Goal: Task Accomplishment & Management: Use online tool/utility

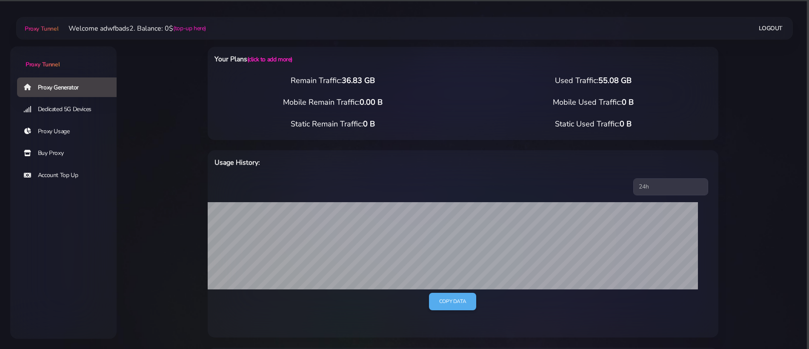
select select "ES"
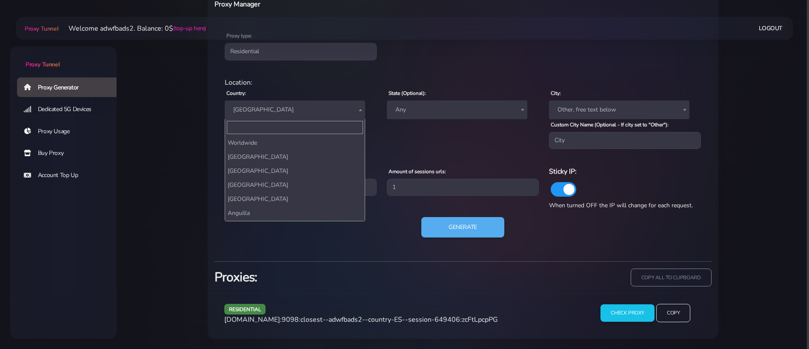
click at [294, 116] on span "[GEOGRAPHIC_DATA]" at bounding box center [295, 109] width 140 height 19
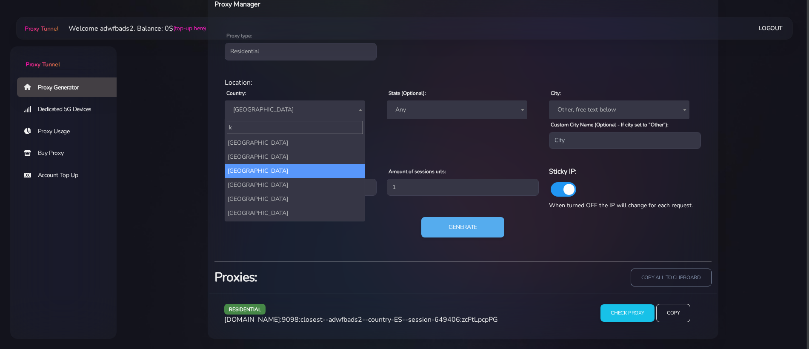
scroll to position [0, 0]
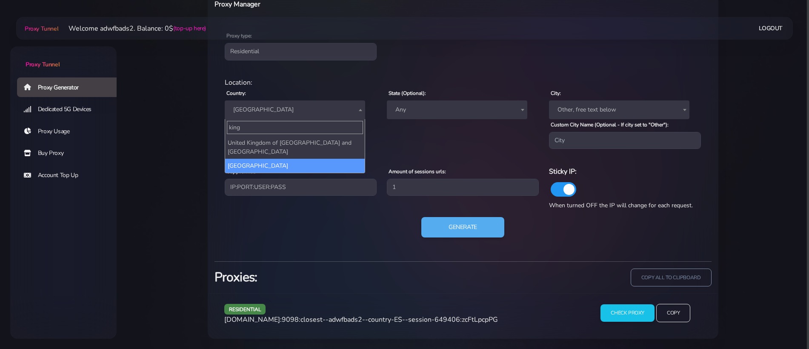
type input "king"
select select "UK"
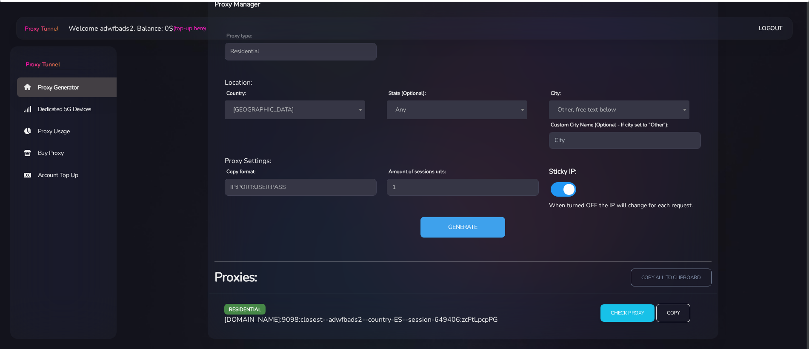
click at [454, 226] on button "Generate" at bounding box center [463, 227] width 85 height 21
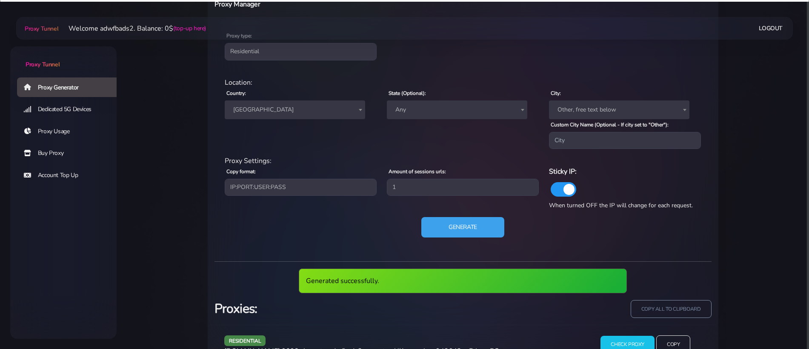
scroll to position [387, 0]
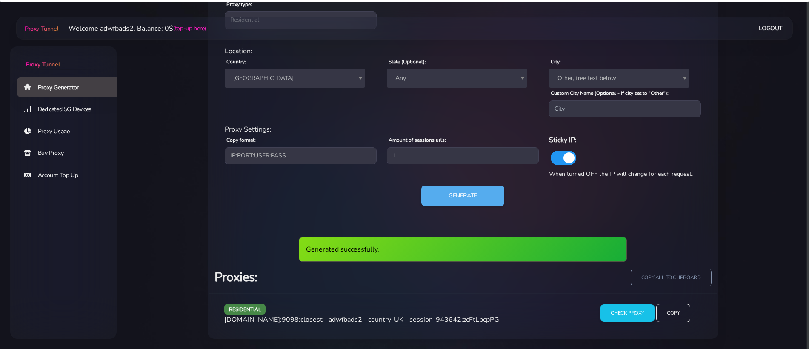
click at [452, 318] on span "[DOMAIN_NAME]:9098:closest--adwfbads2--country-UK--session-943642:zcFtLpcpPG" at bounding box center [361, 319] width 275 height 9
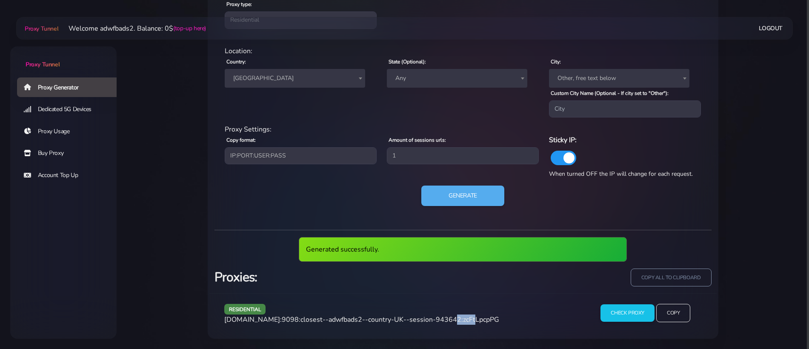
click at [452, 318] on span "[DOMAIN_NAME]:9098:closest--adwfbads2--country-UK--session-943642:zcFtLpcpPG" at bounding box center [361, 319] width 275 height 9
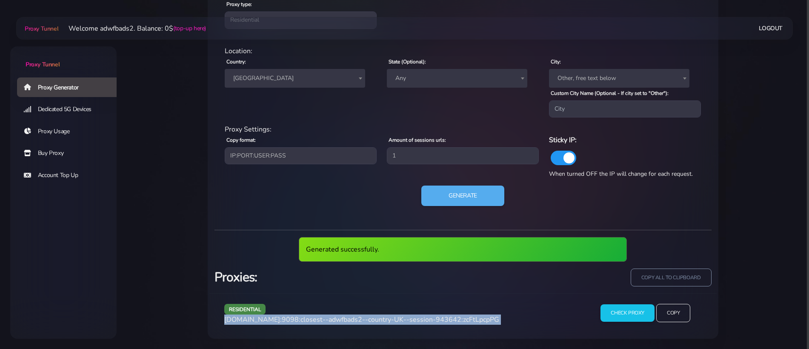
copy div "[DOMAIN_NAME]:9098:closest--adwfbads2--country-UK--session-943642:zcFtLpcpPG"
